Goal: Information Seeking & Learning: Learn about a topic

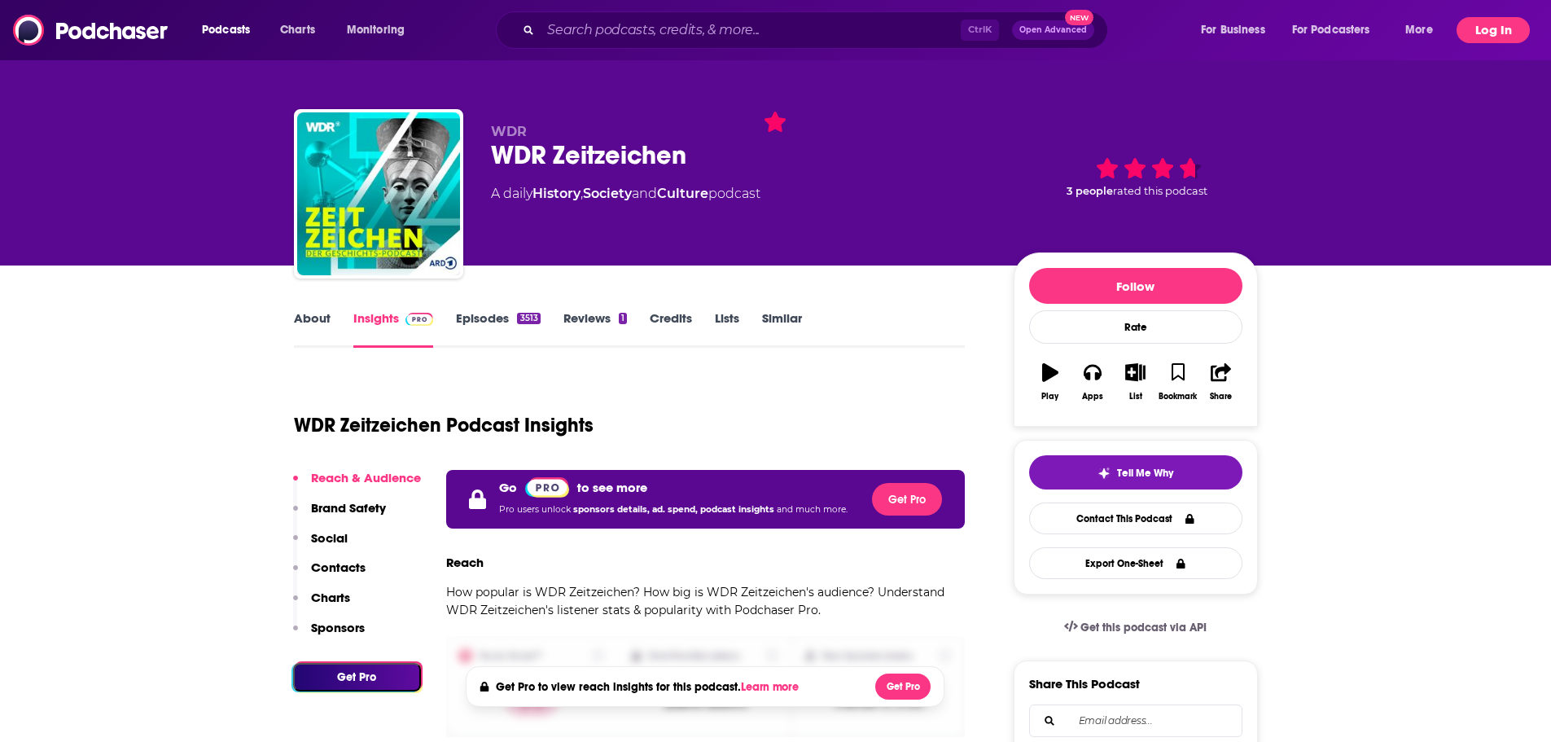
click at [1500, 30] on button "Log In" at bounding box center [1492, 30] width 73 height 26
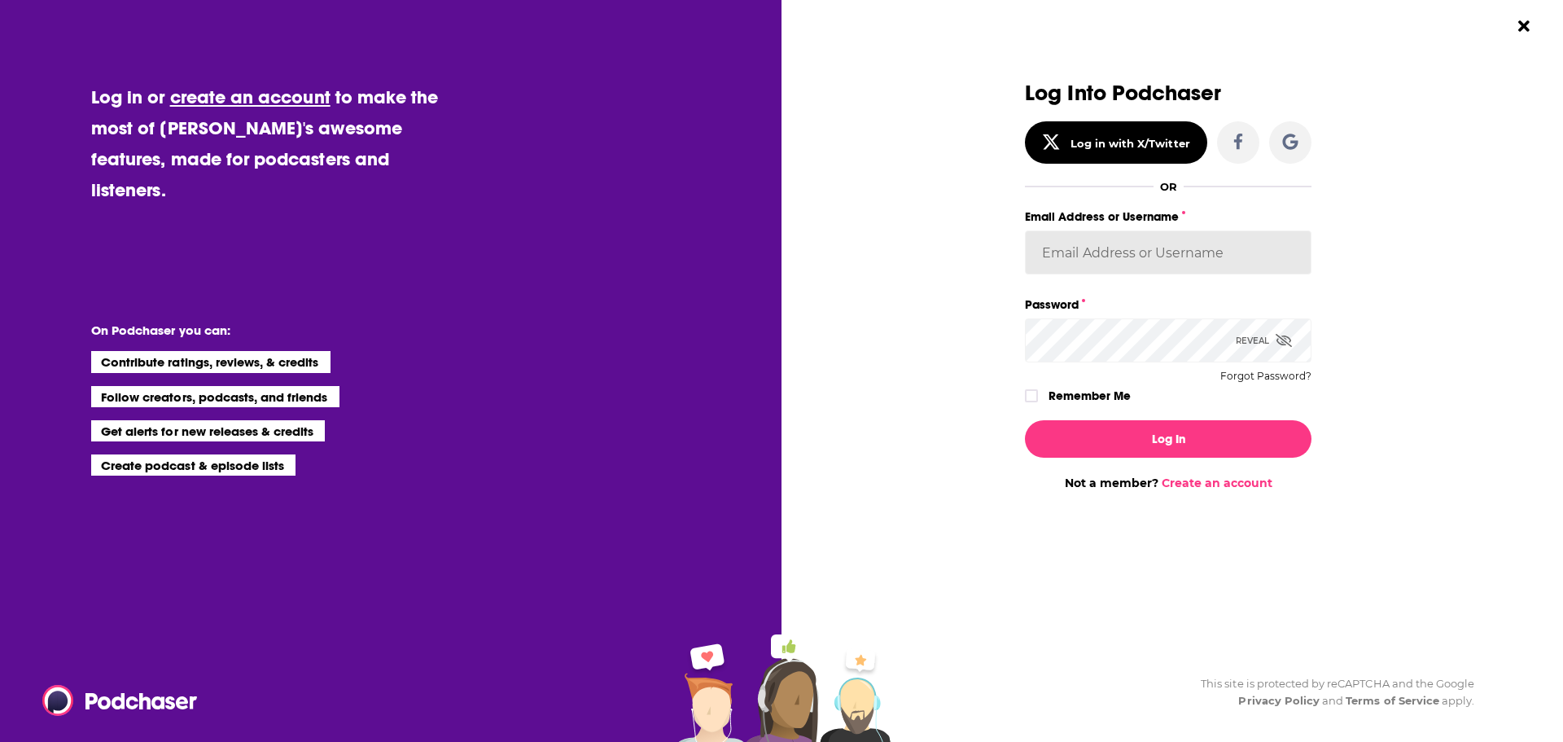
type input "smeizlik"
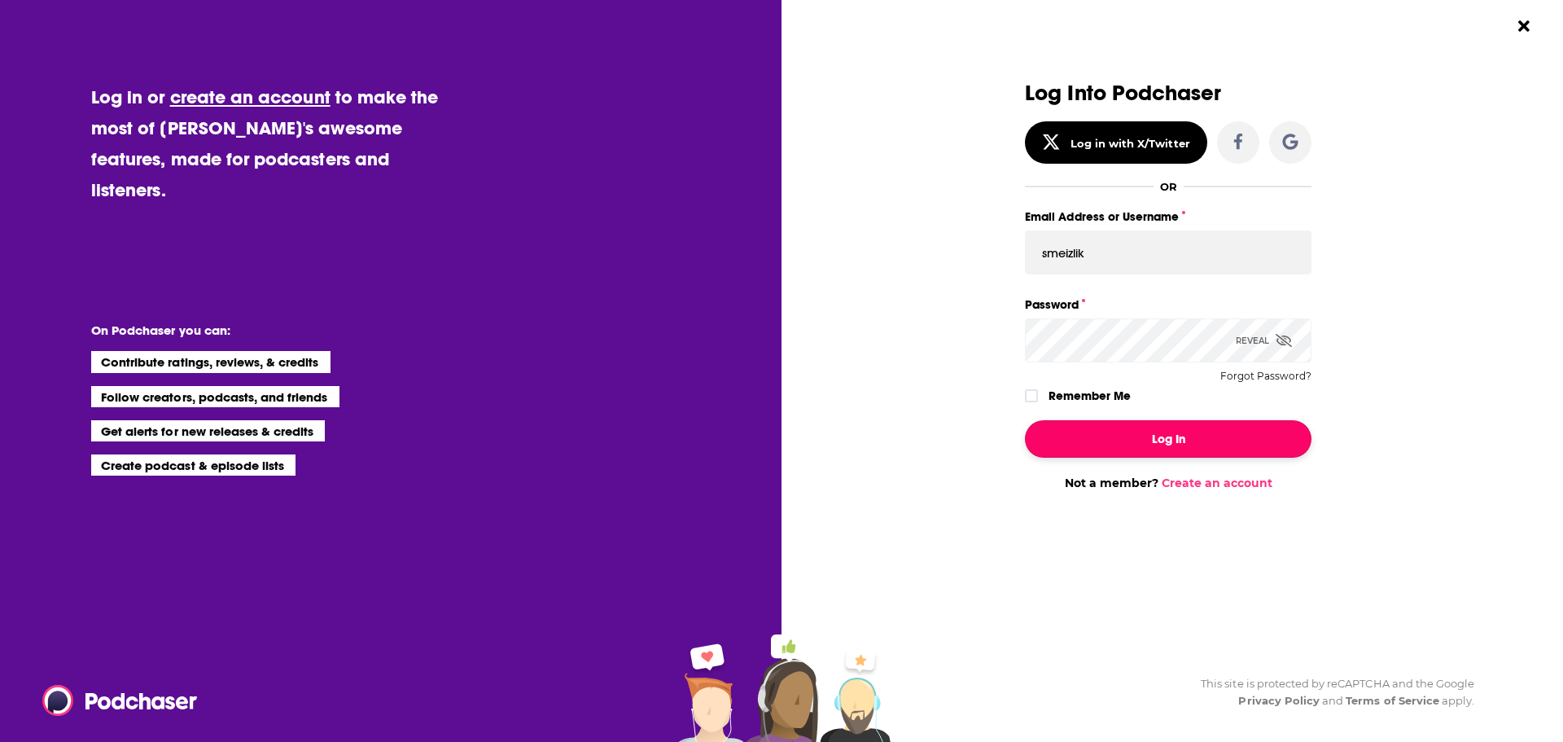
click at [1147, 427] on button "Log In" at bounding box center [1168, 438] width 287 height 37
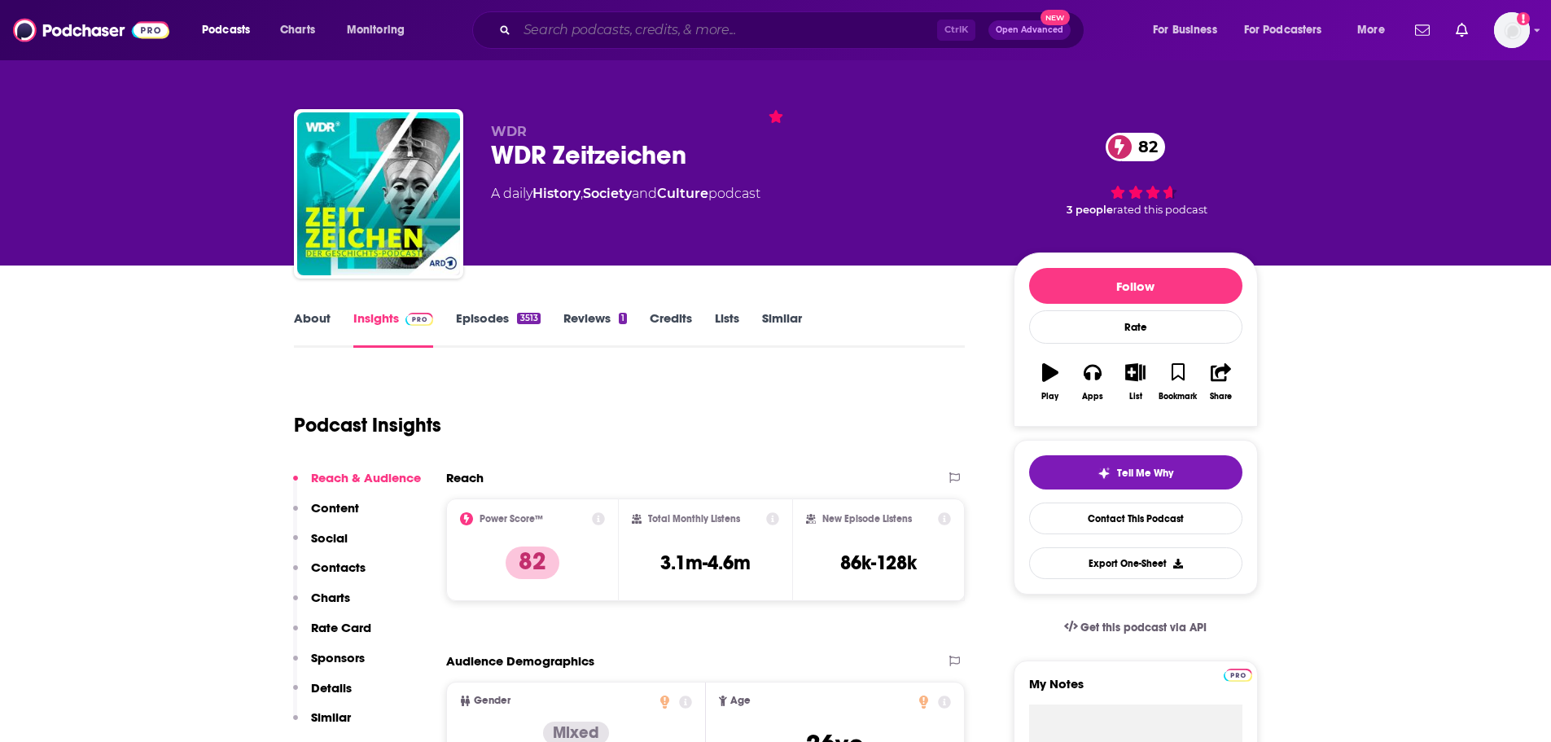
click at [613, 37] on input "Search podcasts, credits, & more..." at bounding box center [727, 30] width 420 height 26
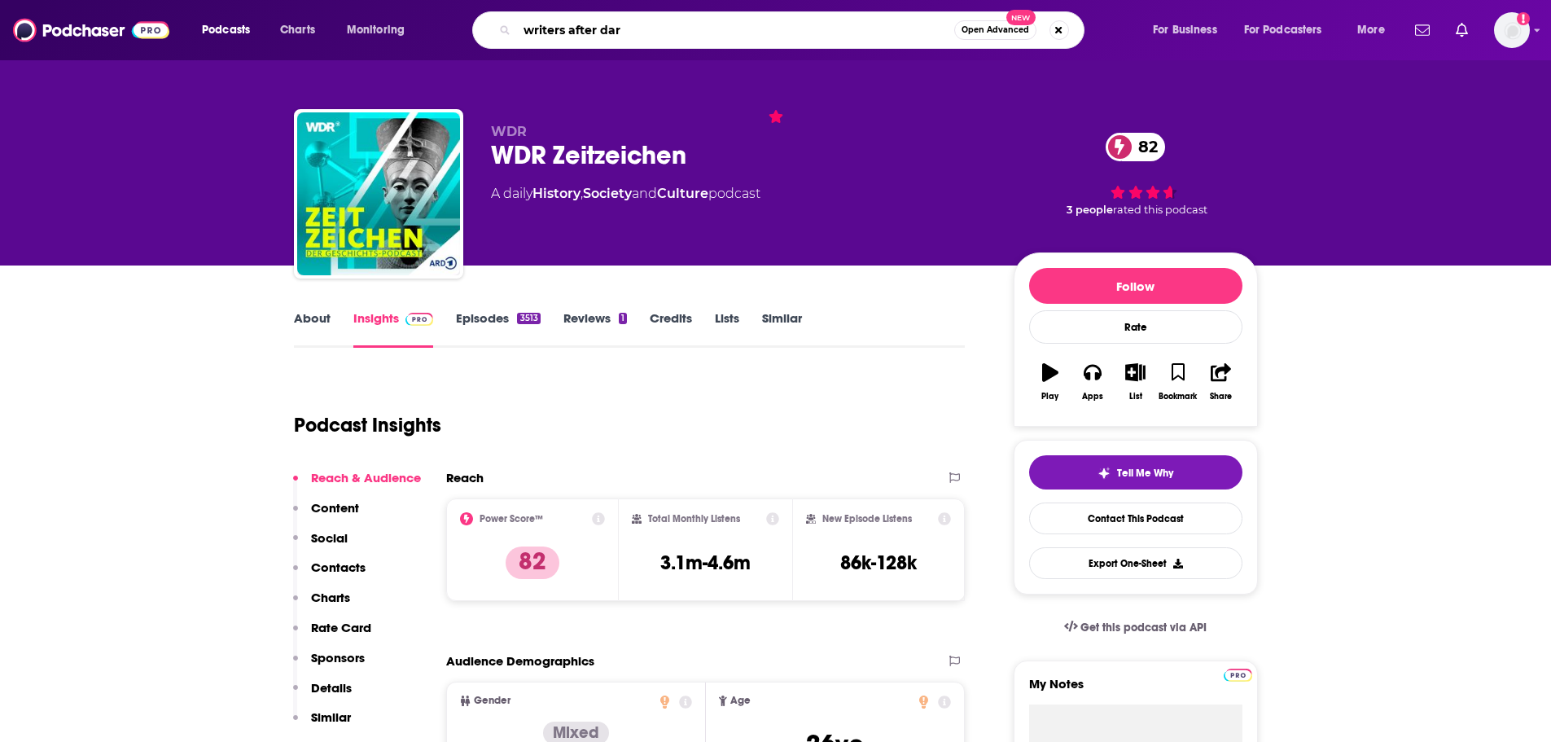
type input "writers after dark"
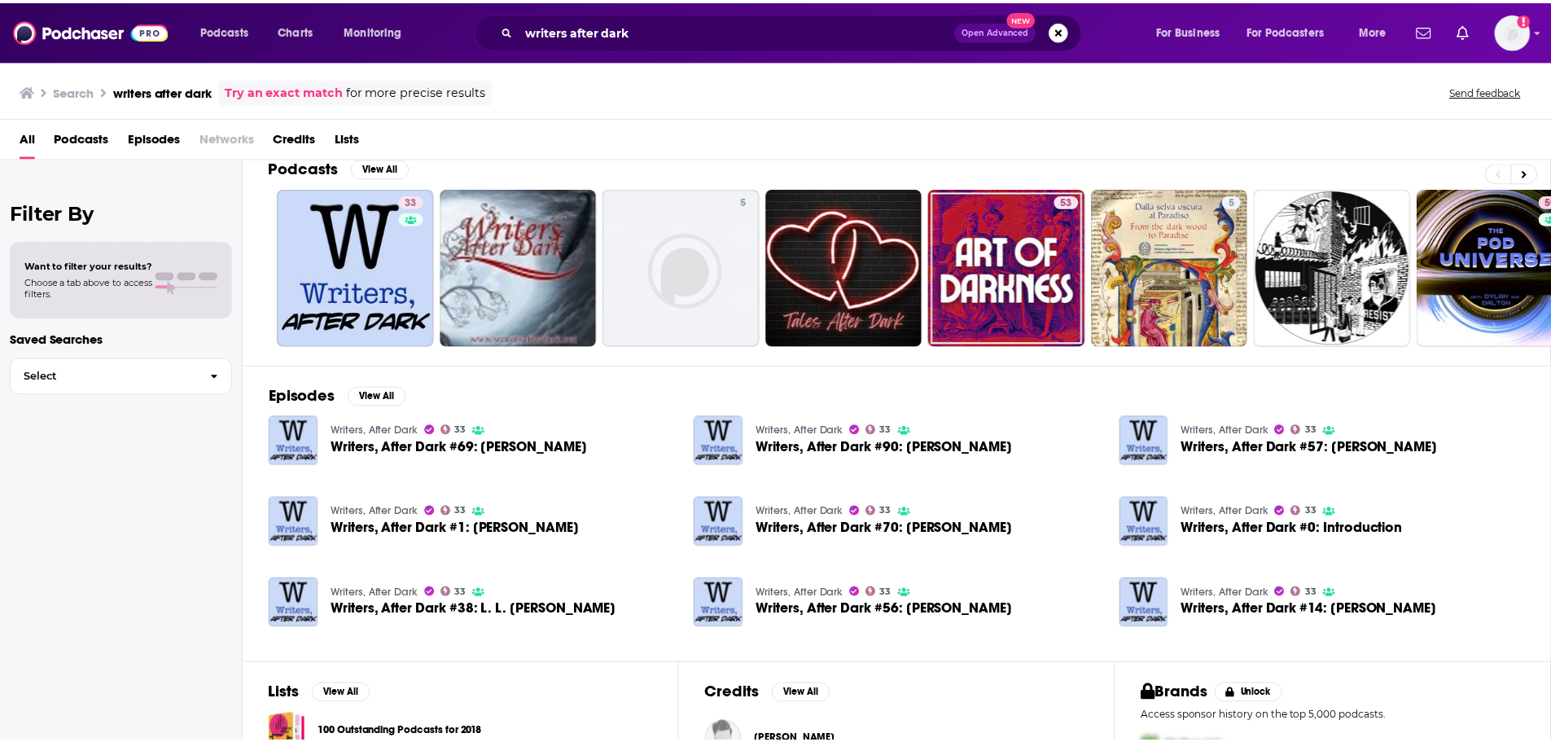
scroll to position [15, 0]
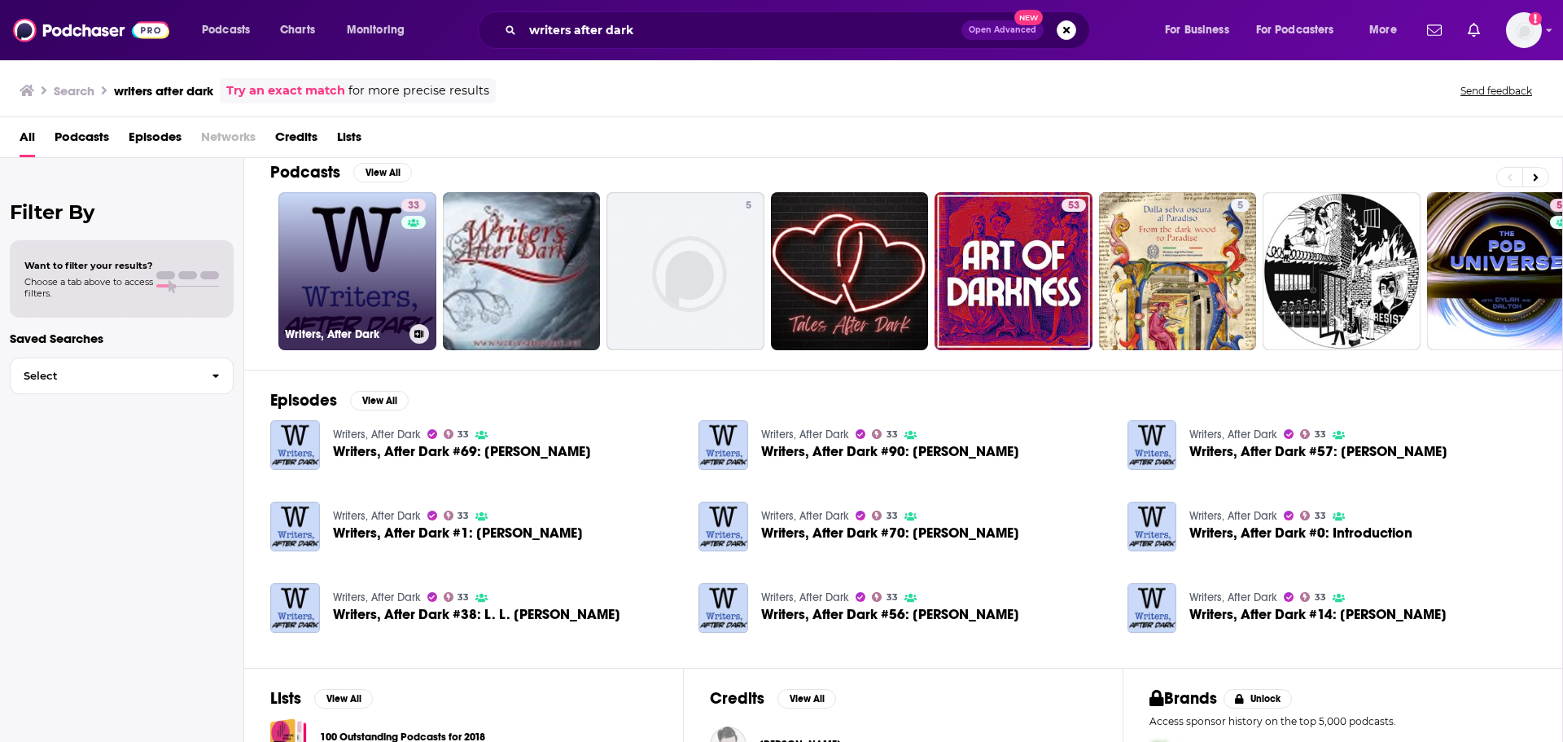
click at [348, 278] on link "33 Writers, After Dark" at bounding box center [357, 271] width 158 height 158
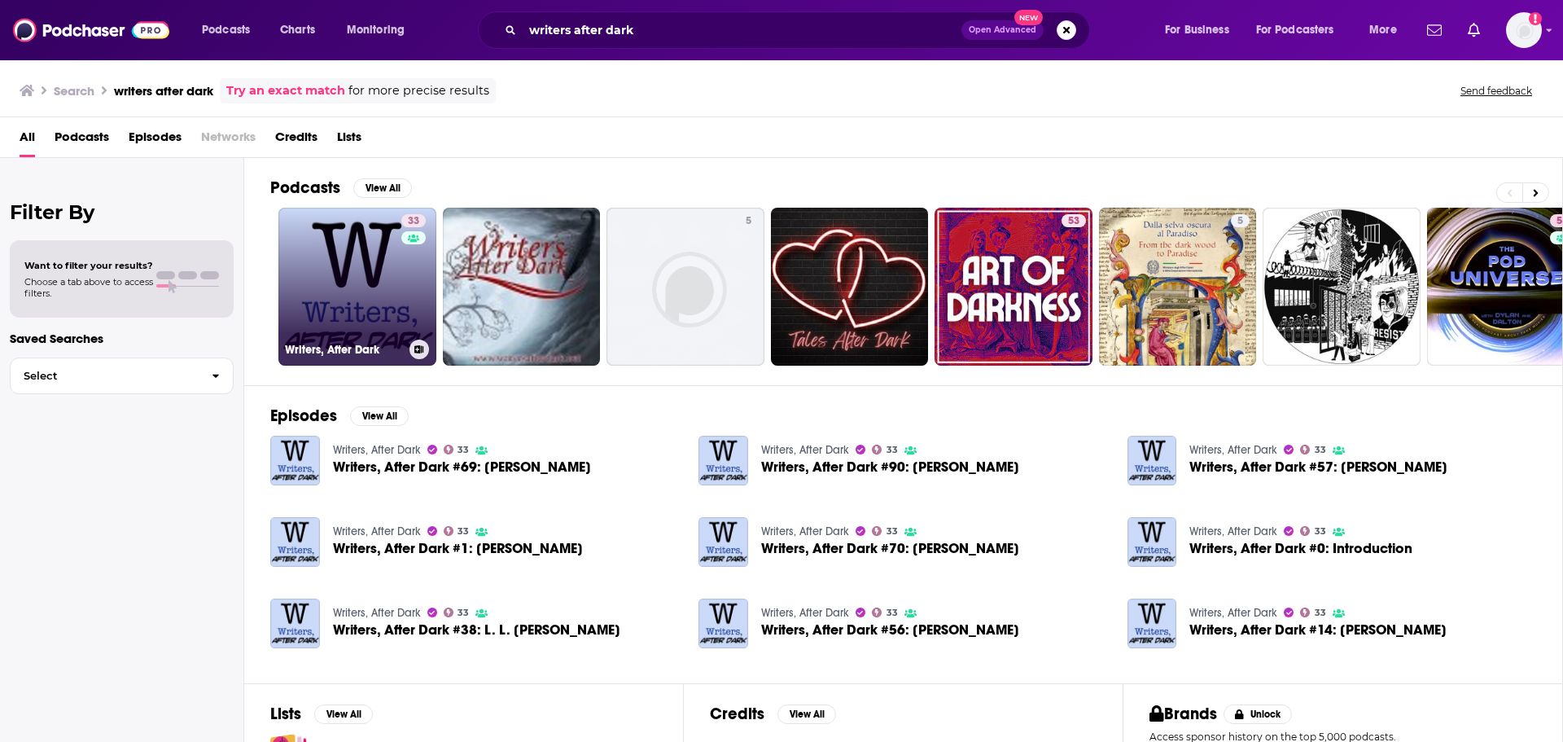
click at [304, 287] on link "33 Writers, After Dark" at bounding box center [357, 287] width 158 height 158
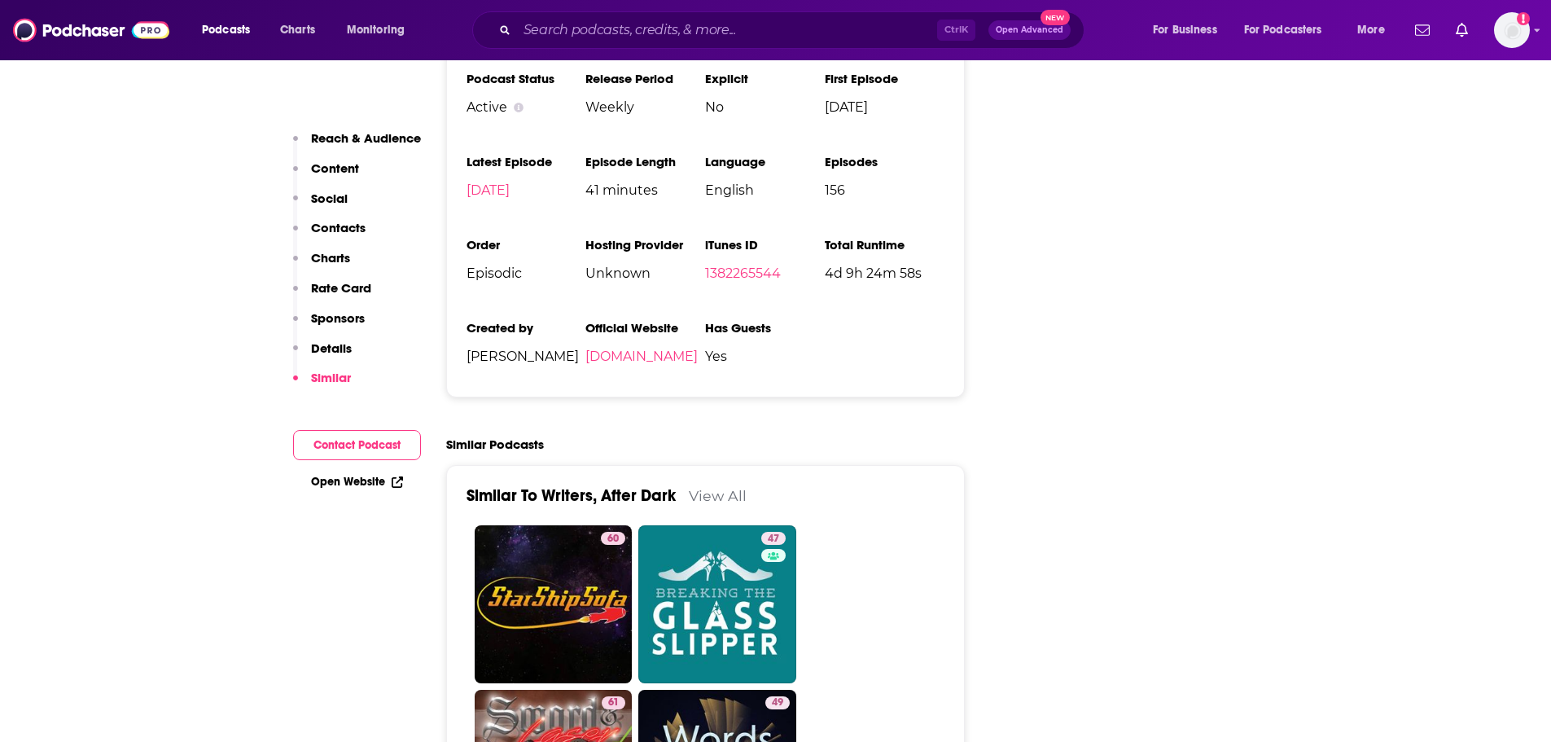
scroll to position [2198, 0]
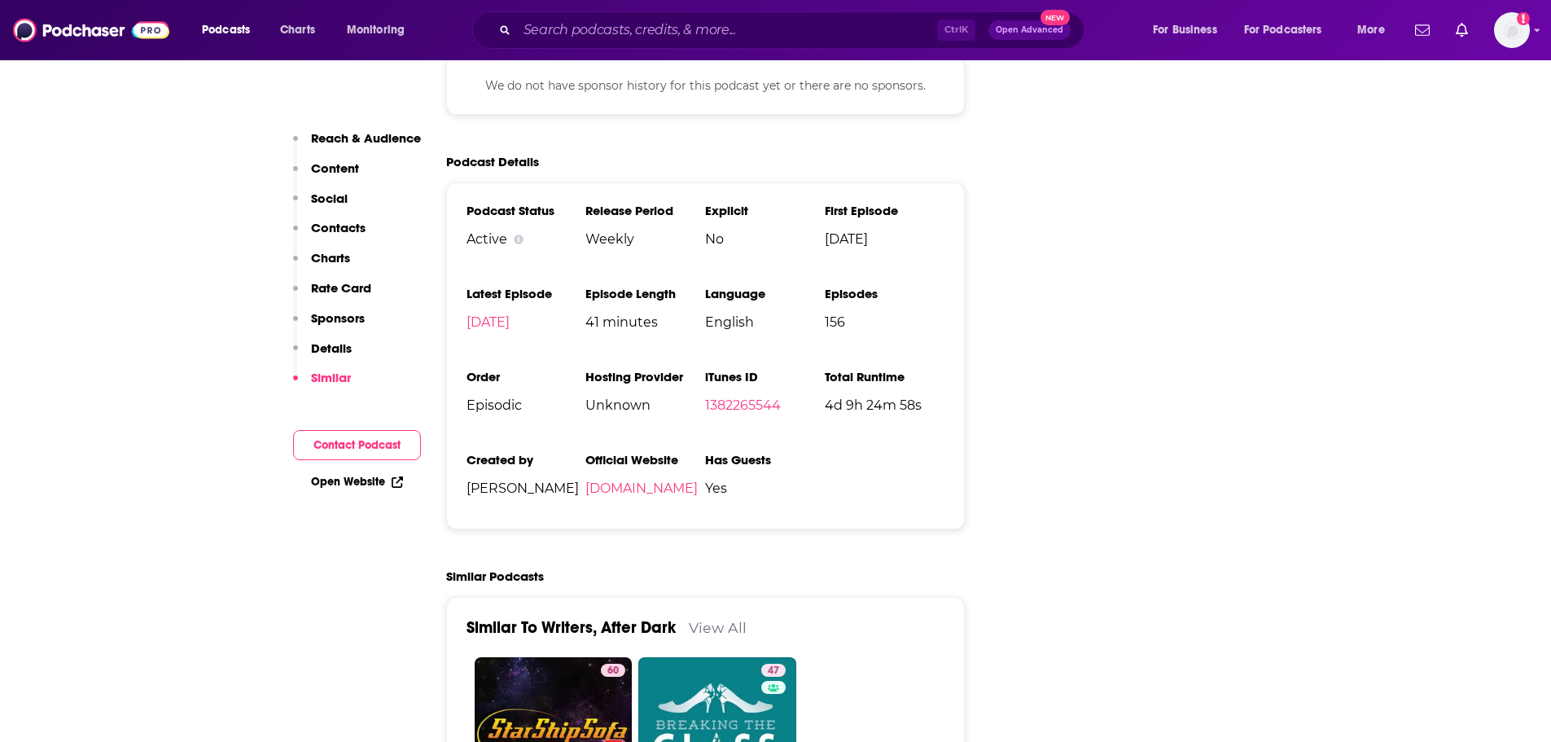
click at [685, 452] on li "Official Website [DOMAIN_NAME]" at bounding box center [645, 480] width 120 height 57
click at [684, 480] on link "[DOMAIN_NAME]" at bounding box center [641, 487] width 112 height 15
